Goal: Information Seeking & Learning: Learn about a topic

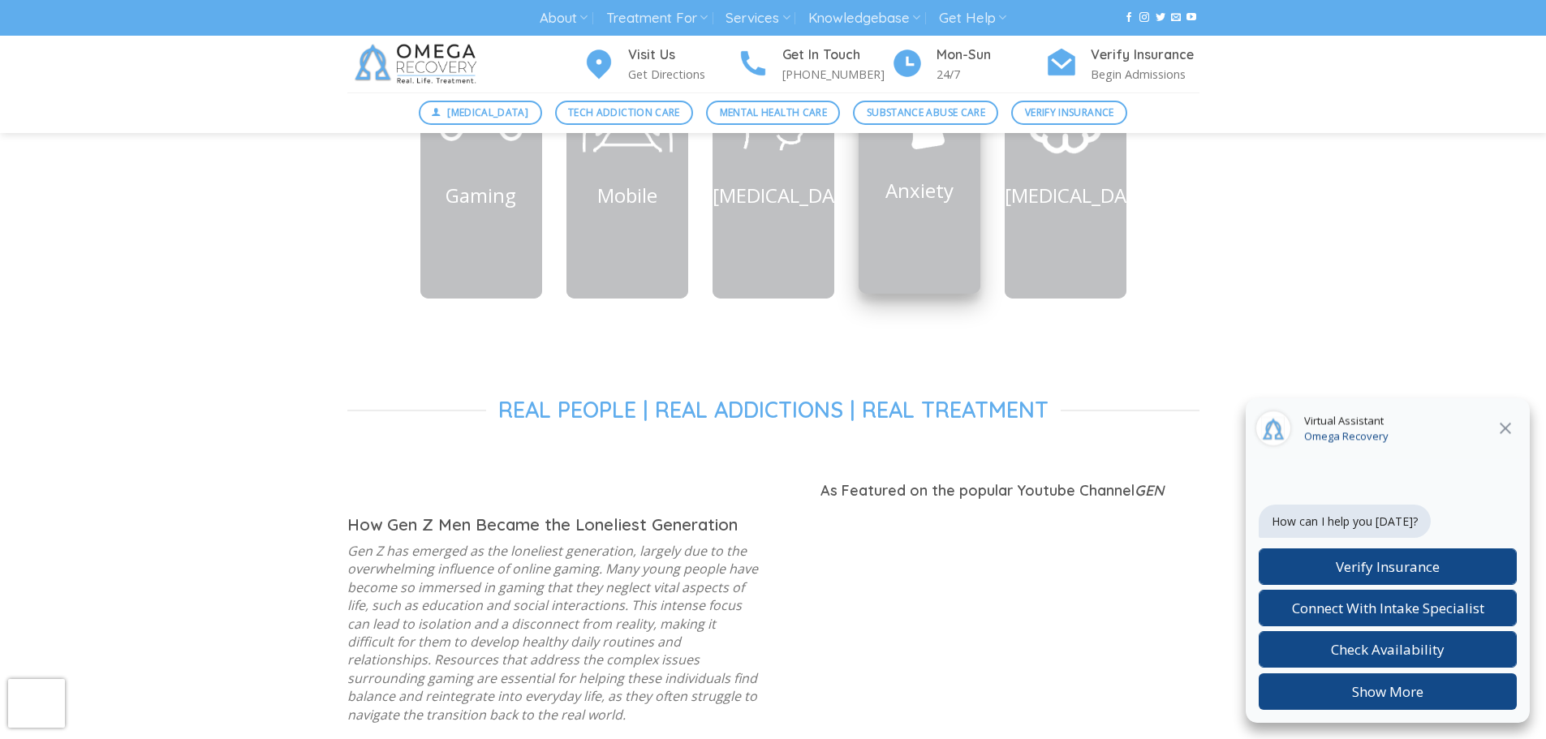
scroll to position [1217, 0]
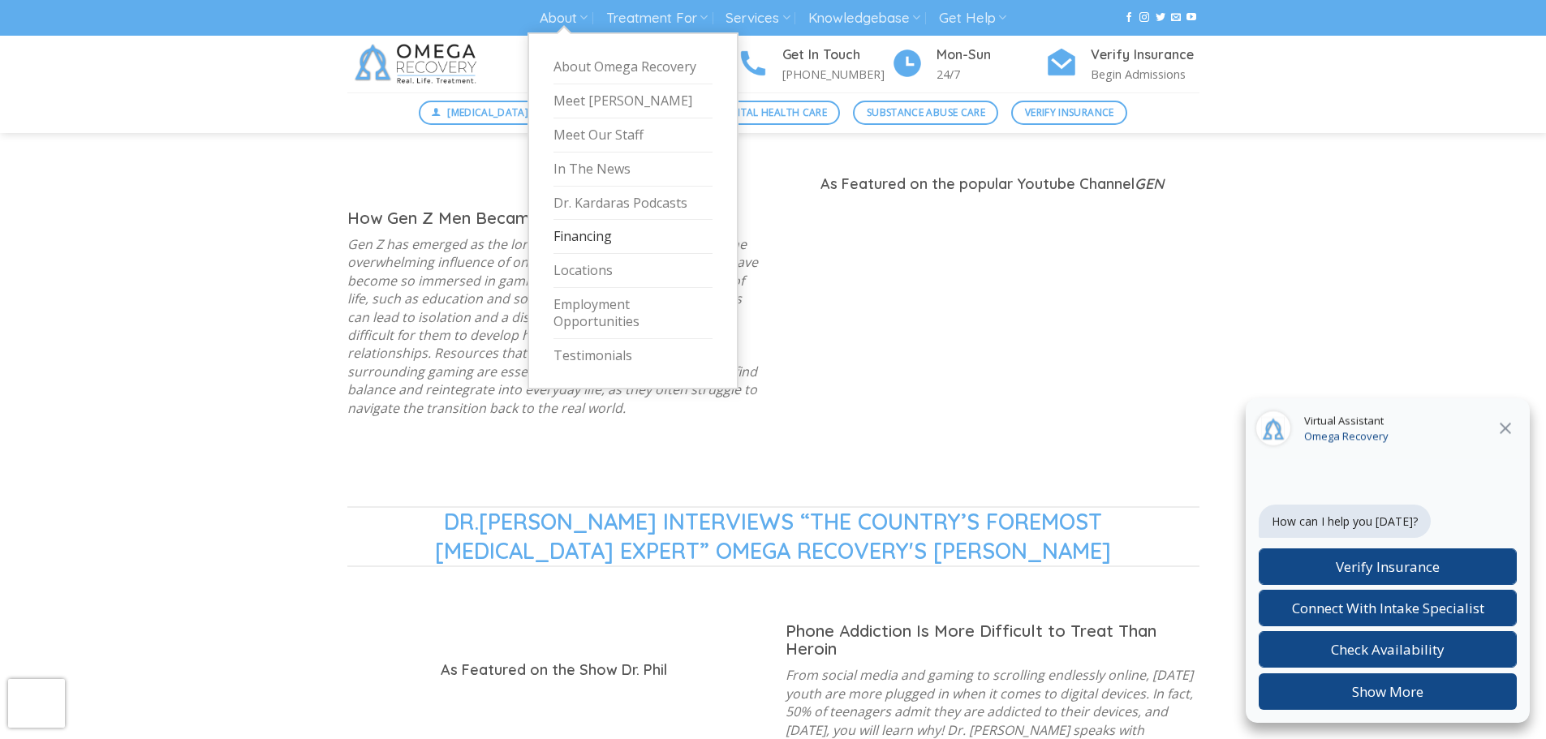
click at [584, 232] on link "Financing" at bounding box center [632, 237] width 159 height 34
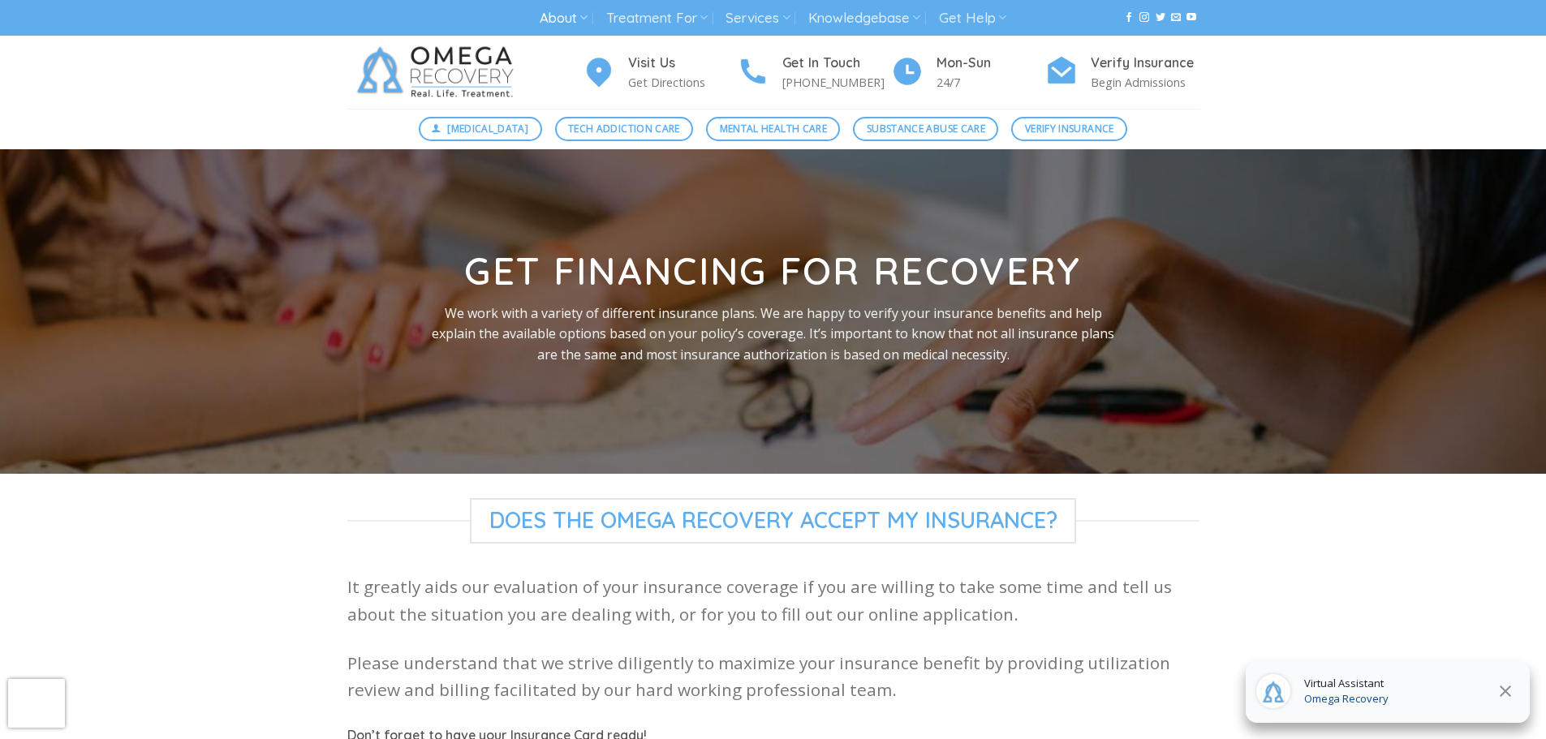
scroll to position [541, 0]
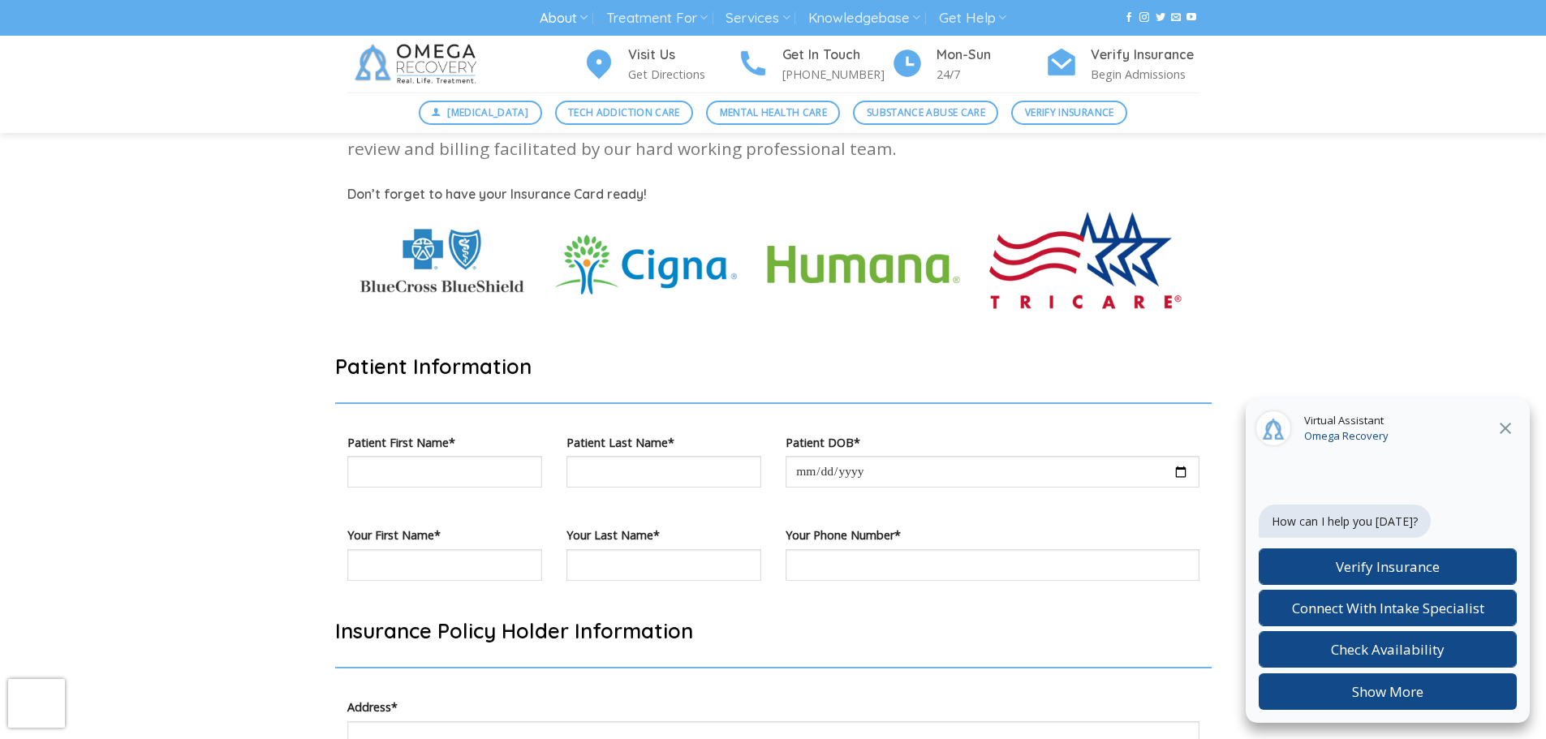
click at [1509, 432] on icon at bounding box center [1505, 428] width 11 height 11
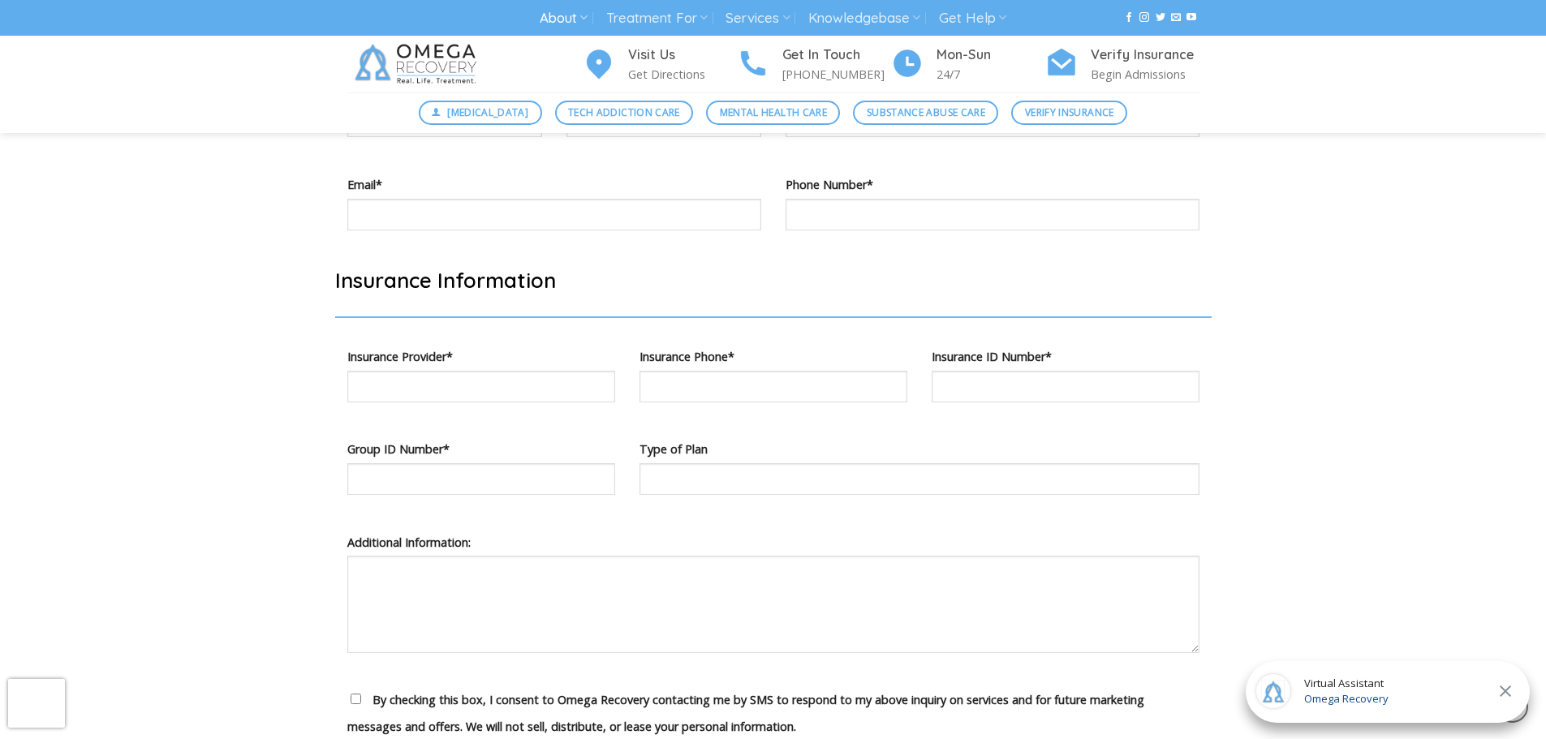
scroll to position [1488, 0]
